Goal: Task Accomplishment & Management: Manage account settings

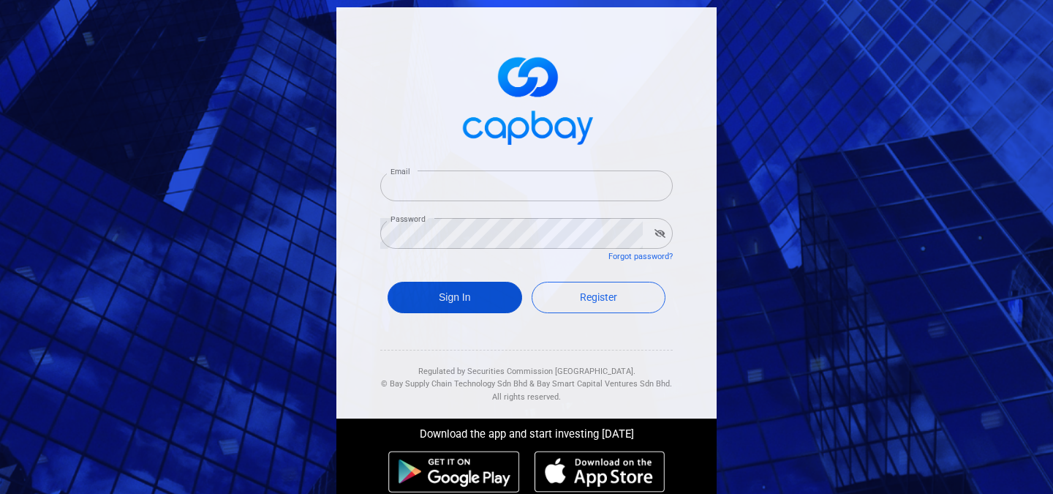
type input "[EMAIL_ADDRESS][DOMAIN_NAME]"
click at [449, 295] on button "Sign In" at bounding box center [455, 297] width 135 height 31
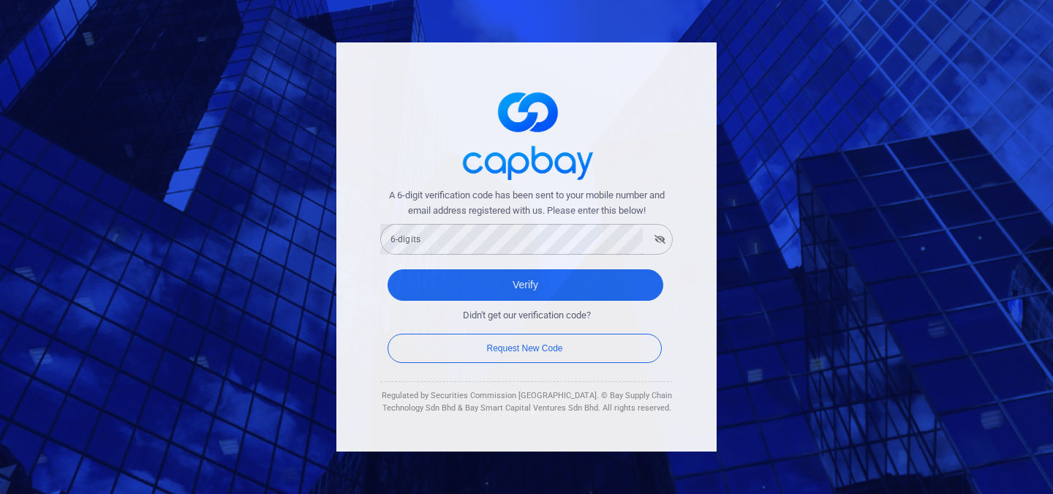
click at [728, 157] on div "A 6-digit verification code has been sent to your mobile number and email addre…" at bounding box center [526, 247] width 1053 height 494
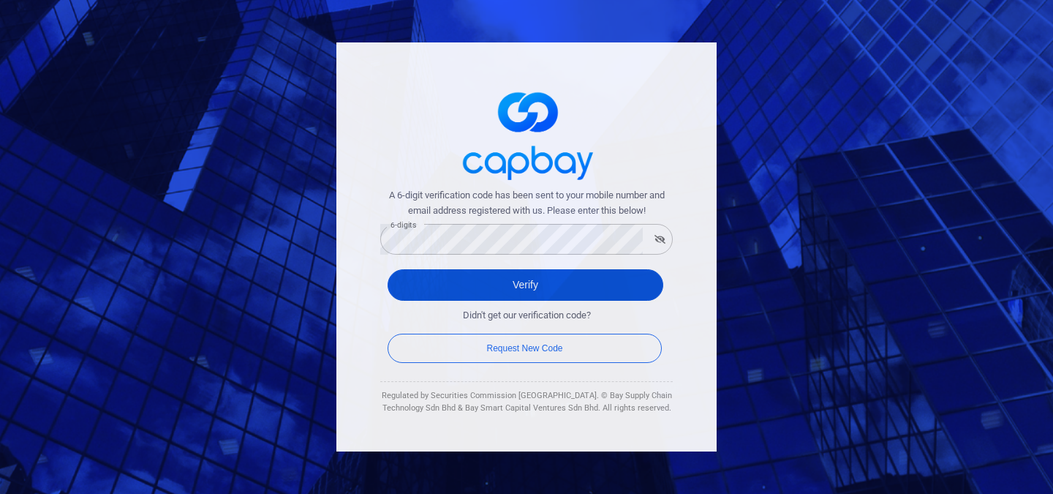
click at [640, 284] on button "Verify" at bounding box center [526, 284] width 276 height 31
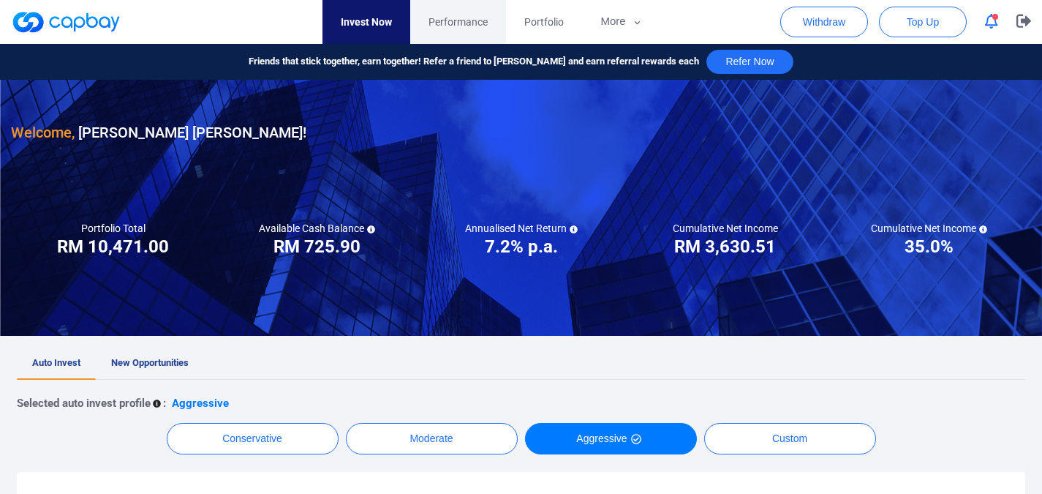
click at [467, 21] on span "Performance" at bounding box center [458, 22] width 59 height 16
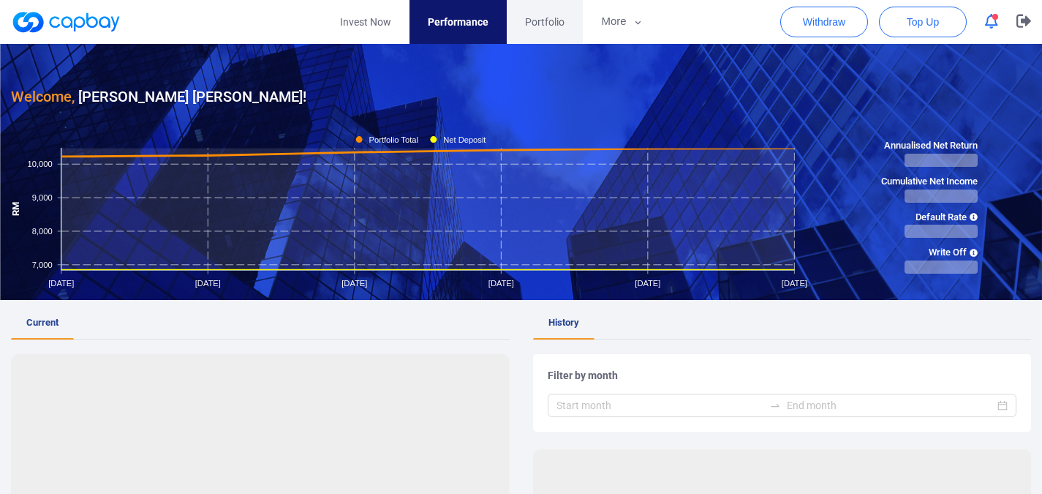
click at [535, 21] on span "Portfolio" at bounding box center [544, 22] width 39 height 16
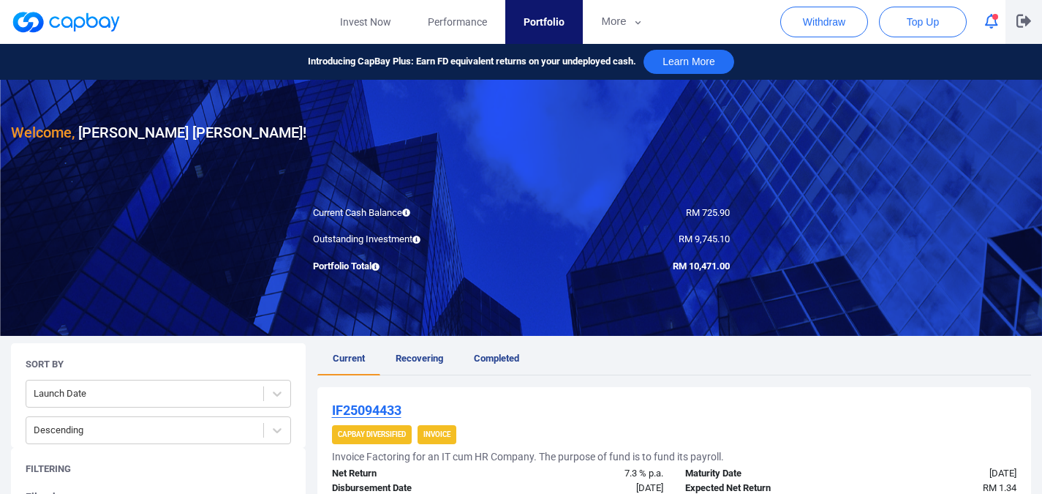
click at [1025, 16] on icon "button" at bounding box center [1024, 21] width 15 height 13
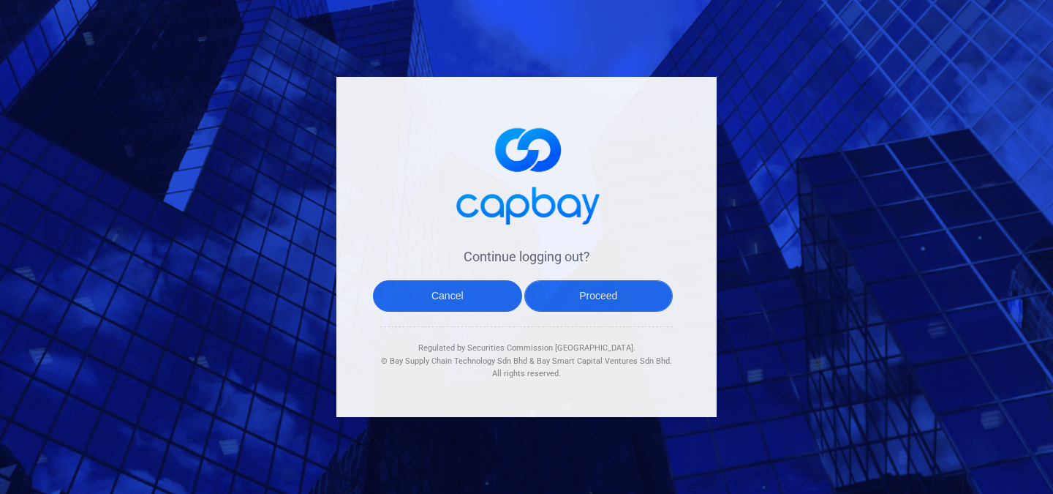
click at [588, 298] on button "Proceed" at bounding box center [598, 295] width 149 height 31
